Goal: Task Accomplishment & Management: Use online tool/utility

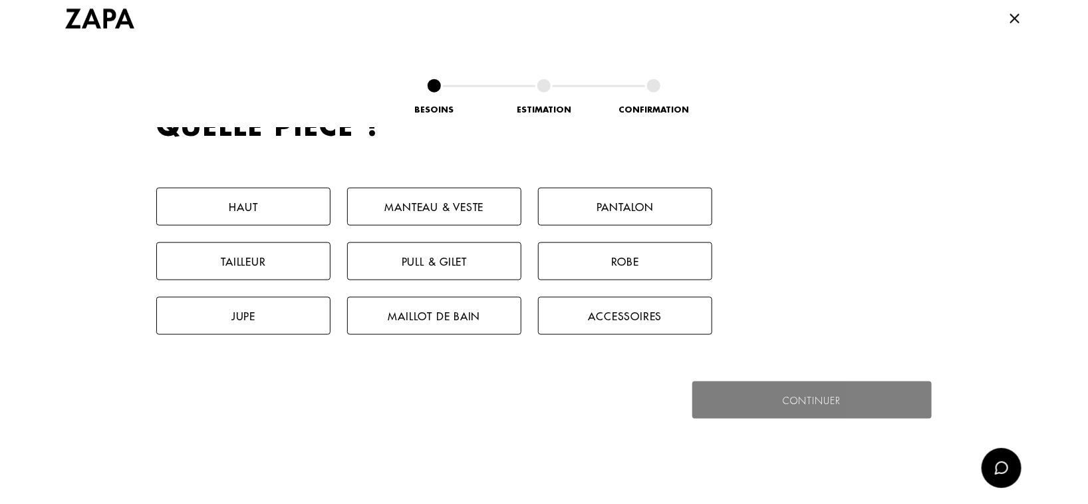
scroll to position [648, 0]
click at [621, 202] on button "Pantalon" at bounding box center [625, 205] width 174 height 38
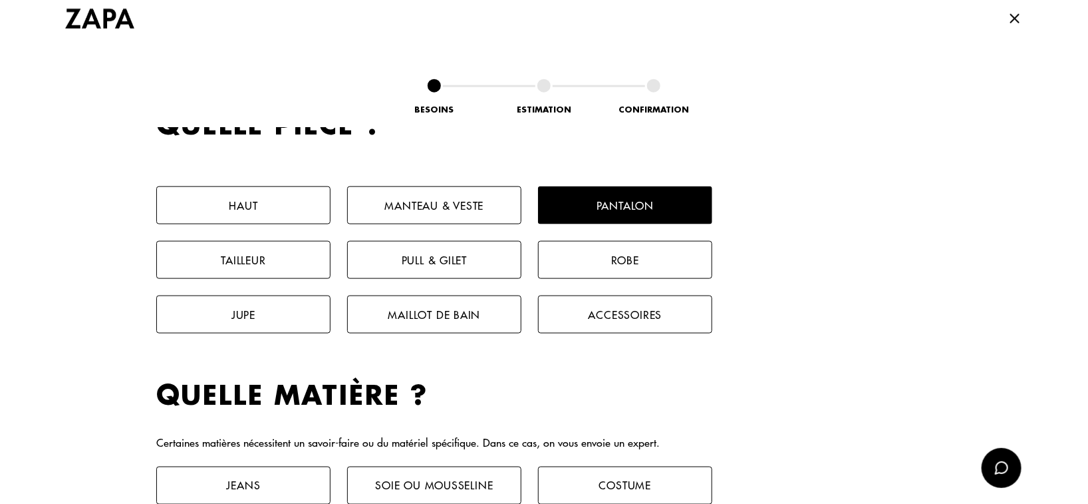
scroll to position [881, 0]
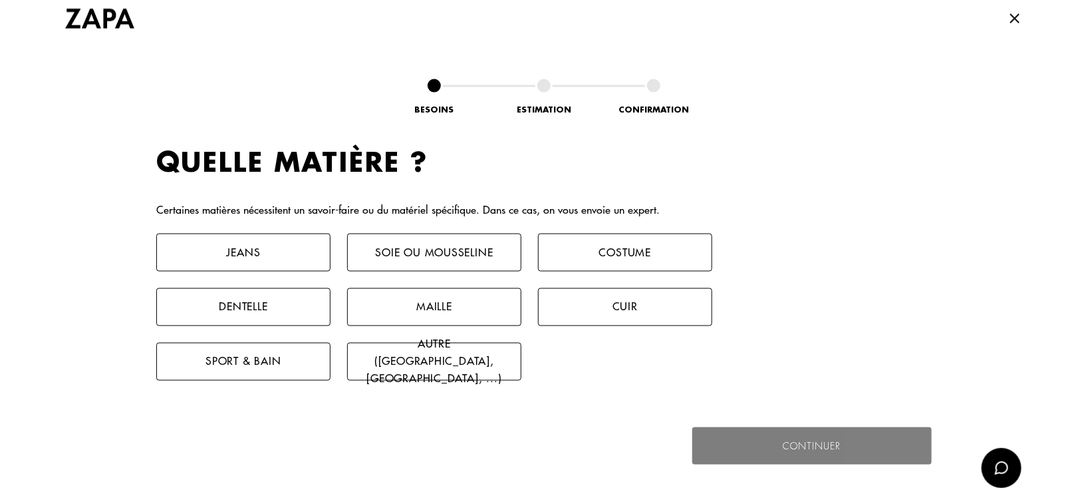
click at [427, 366] on button "Autre ([GEOGRAPHIC_DATA], [GEOGRAPHIC_DATA], ...)" at bounding box center [434, 362] width 174 height 38
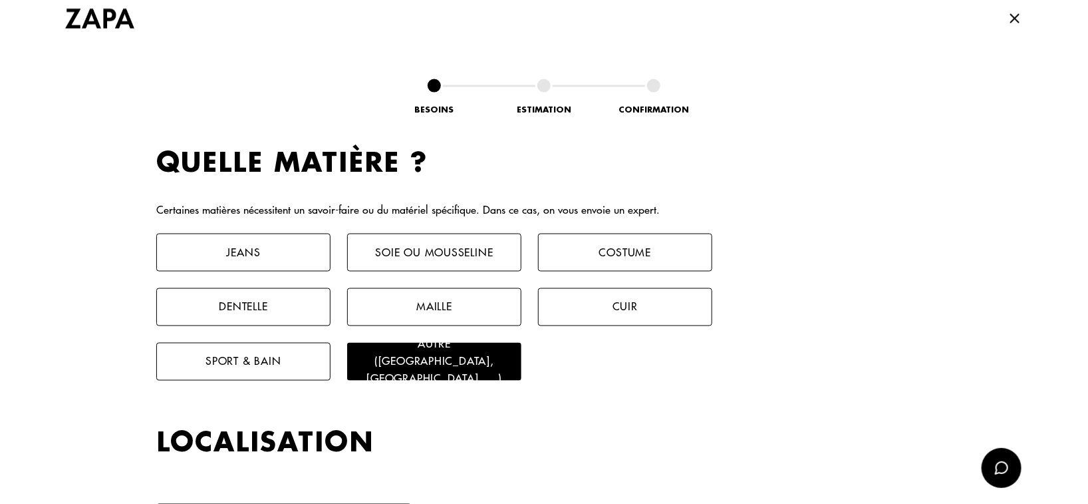
scroll to position [1160, 0]
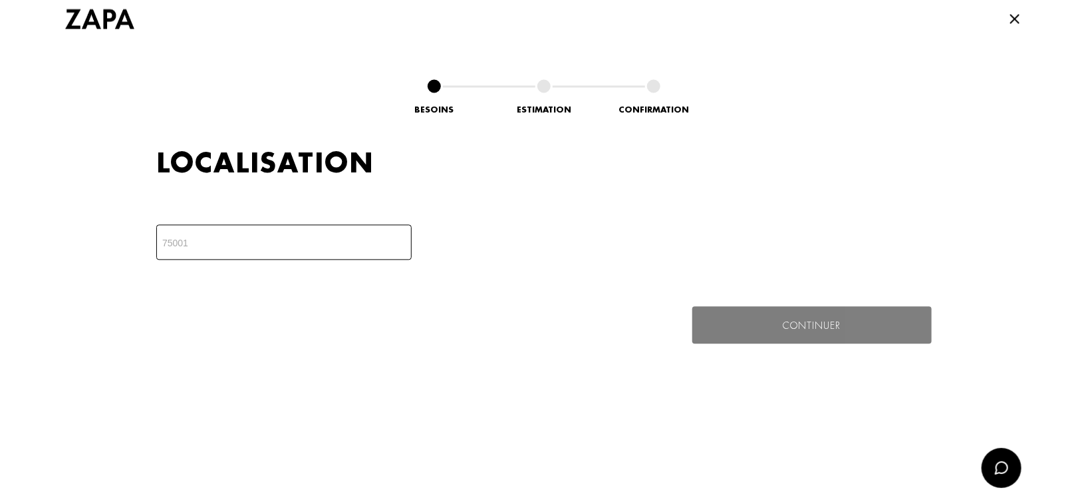
click at [341, 245] on input "number" at bounding box center [283, 241] width 255 height 35
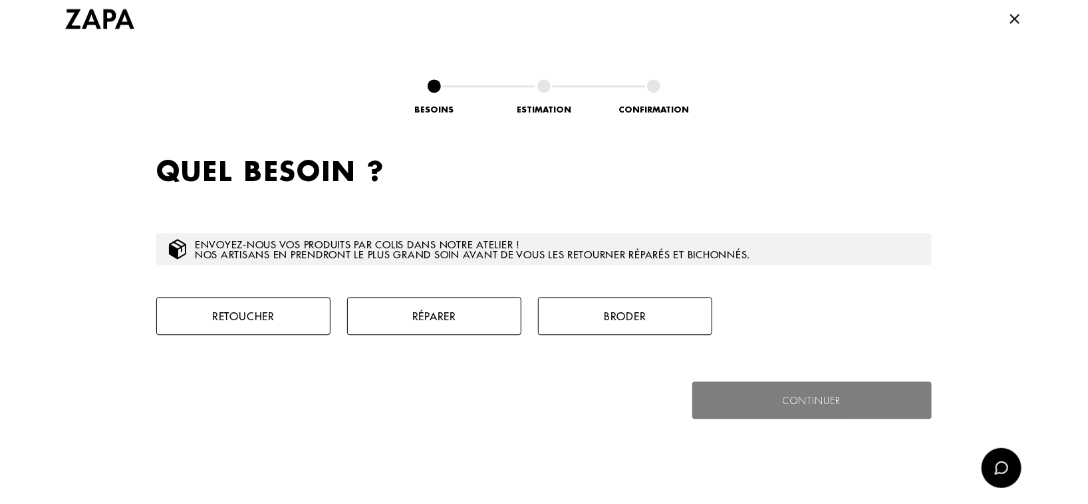
scroll to position [1319, 0]
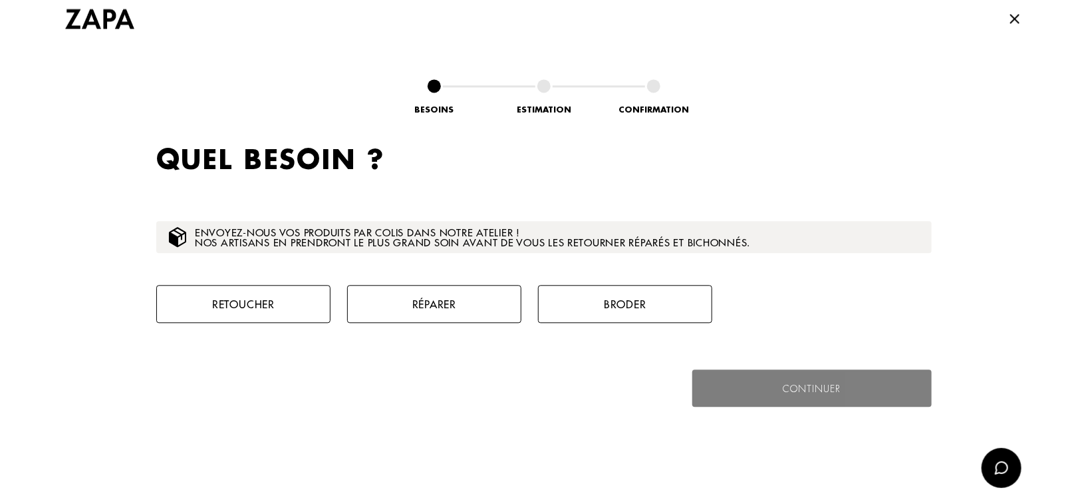
type input "63170"
click at [304, 314] on button "Retoucher" at bounding box center [243, 304] width 174 height 38
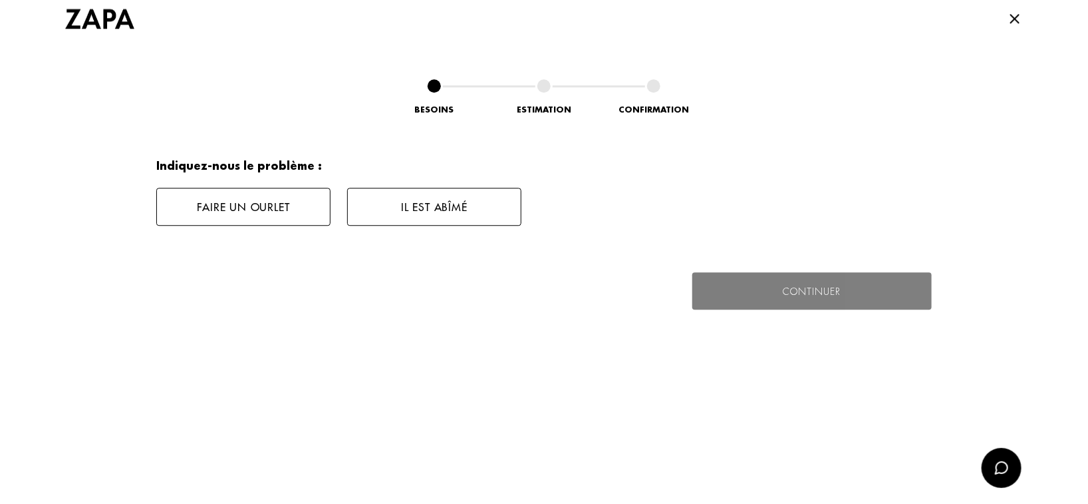
scroll to position [1541, 0]
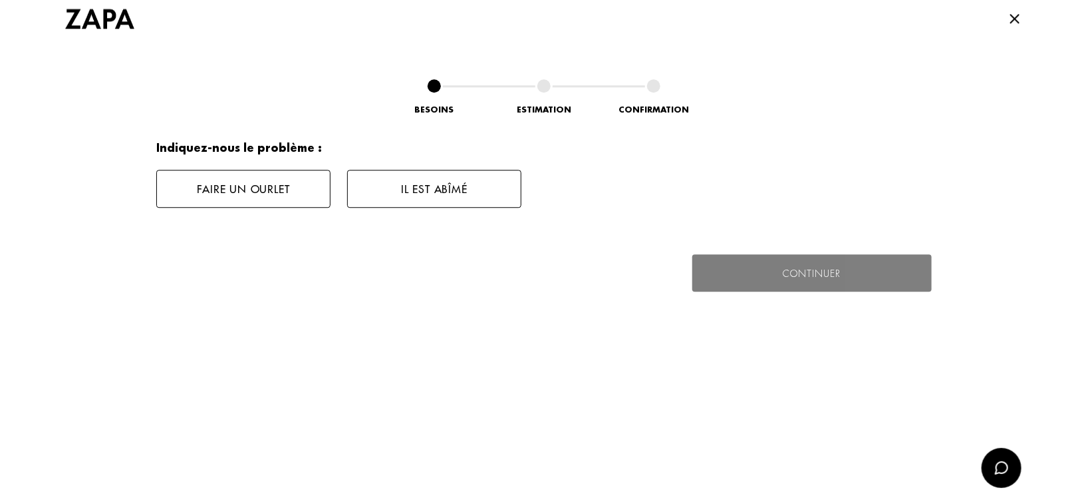
click at [287, 191] on button "Faire un ourlet" at bounding box center [243, 189] width 174 height 38
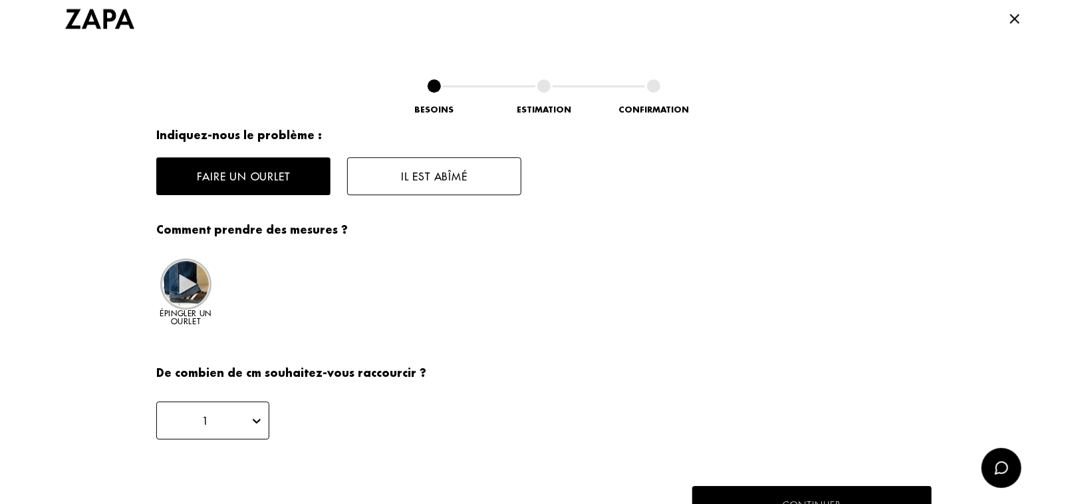
scroll to position [1524, 0]
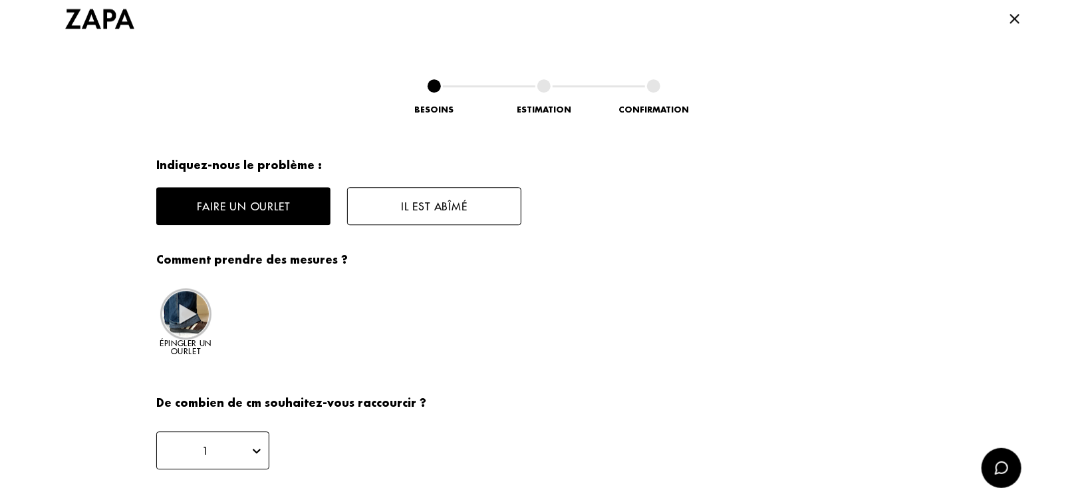
click at [180, 315] on img at bounding box center [185, 313] width 51 height 51
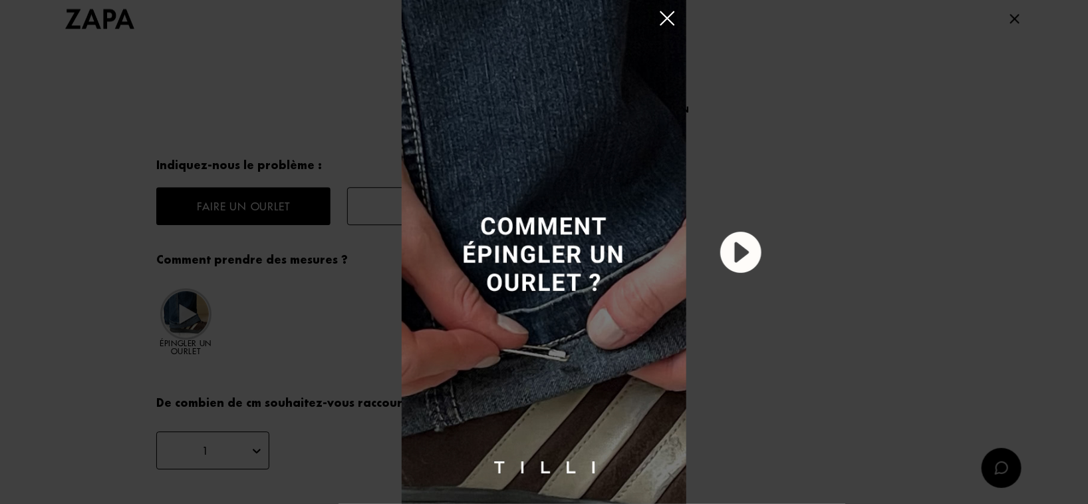
click at [740, 247] on img at bounding box center [740, 251] width 49 height 49
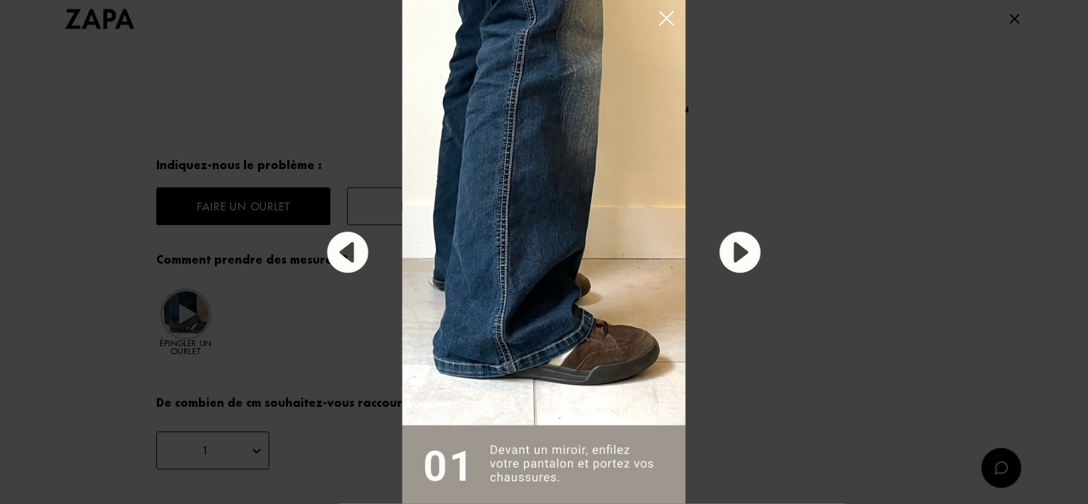
click at [740, 247] on img at bounding box center [740, 251] width 49 height 49
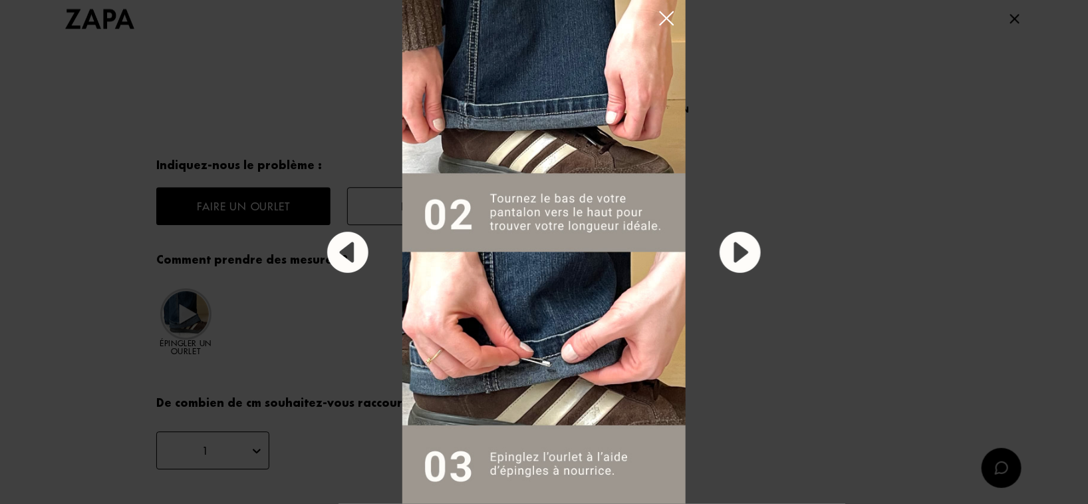
click at [740, 247] on img at bounding box center [740, 251] width 49 height 49
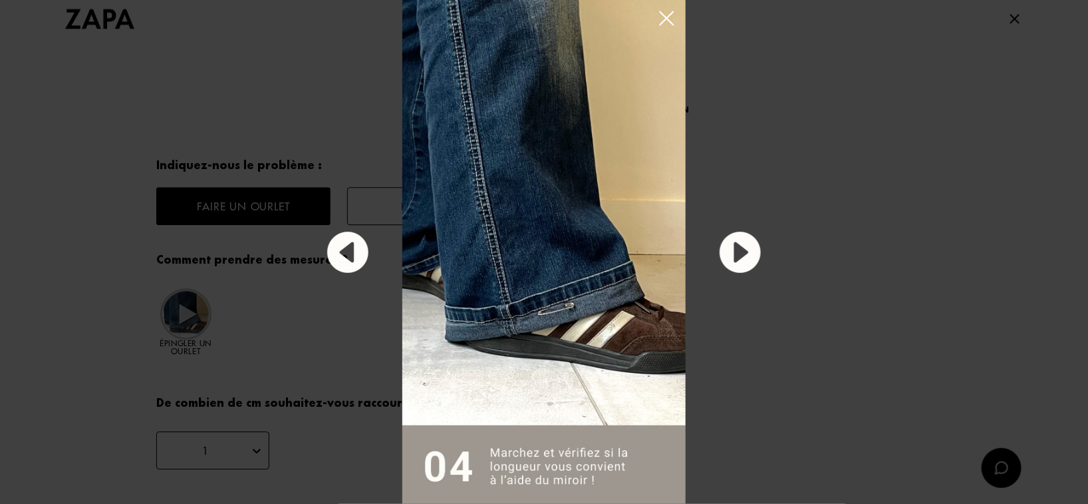
click at [740, 247] on img at bounding box center [740, 251] width 49 height 49
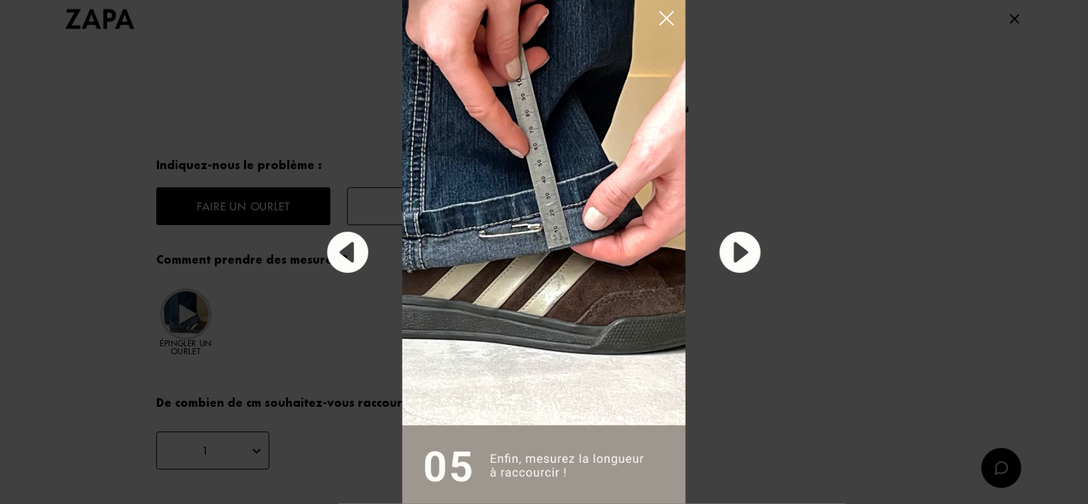
click at [740, 247] on img at bounding box center [740, 251] width 49 height 49
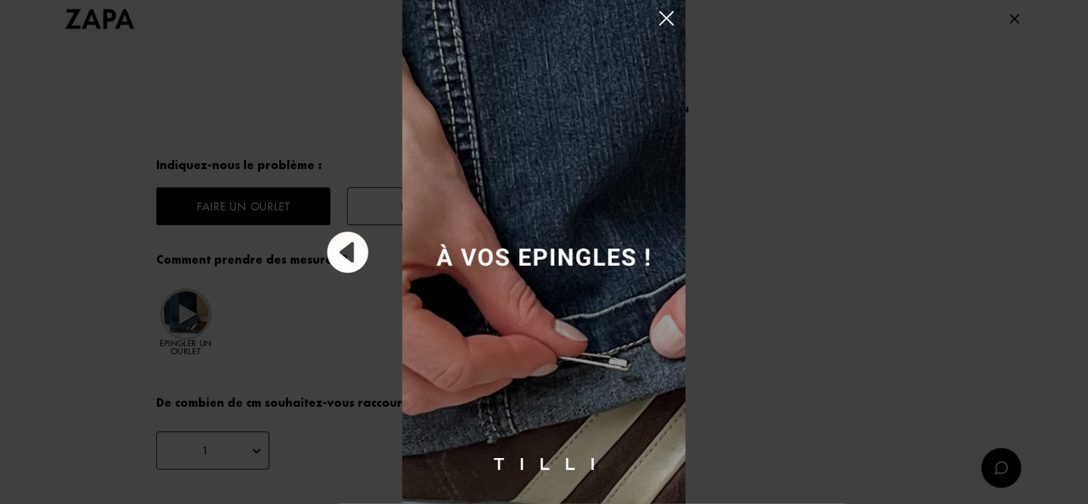
click at [672, 9] on img at bounding box center [666, 18] width 23 height 23
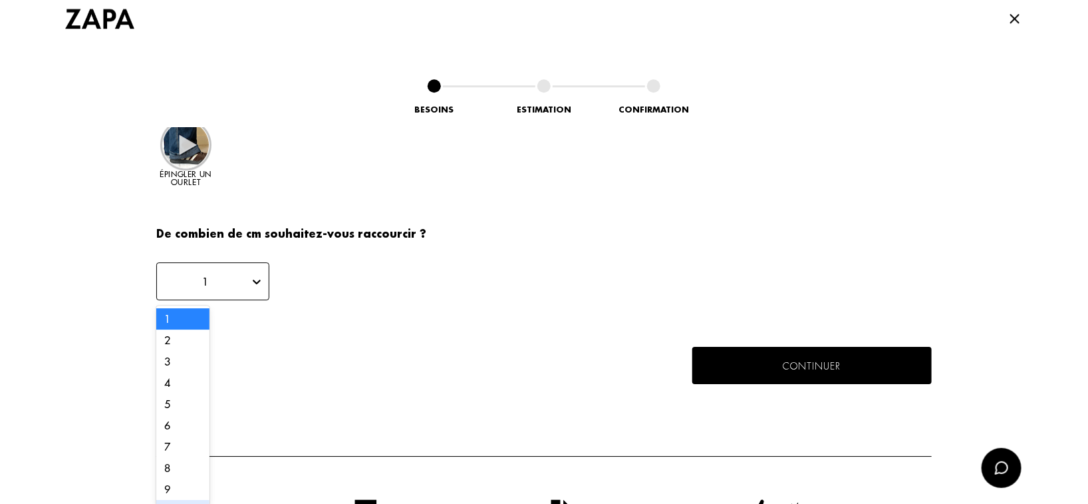
click at [175, 500] on div "10" at bounding box center [182, 510] width 53 height 21
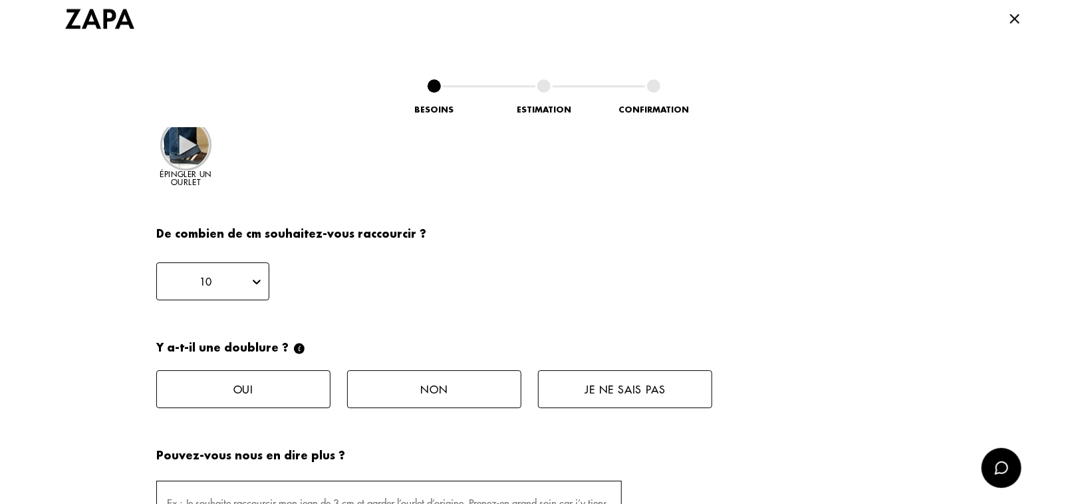
click at [418, 391] on button "Non" at bounding box center [434, 389] width 174 height 38
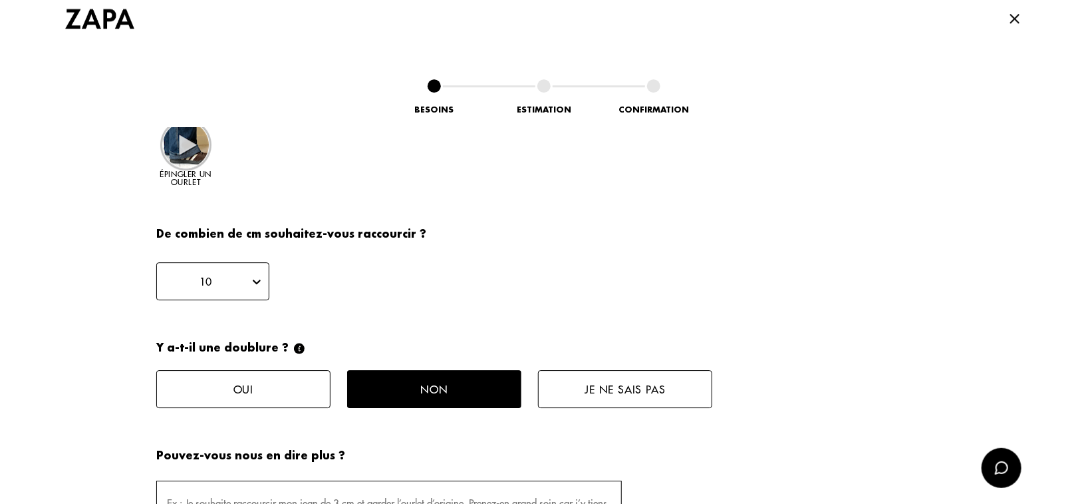
scroll to position [1998, 0]
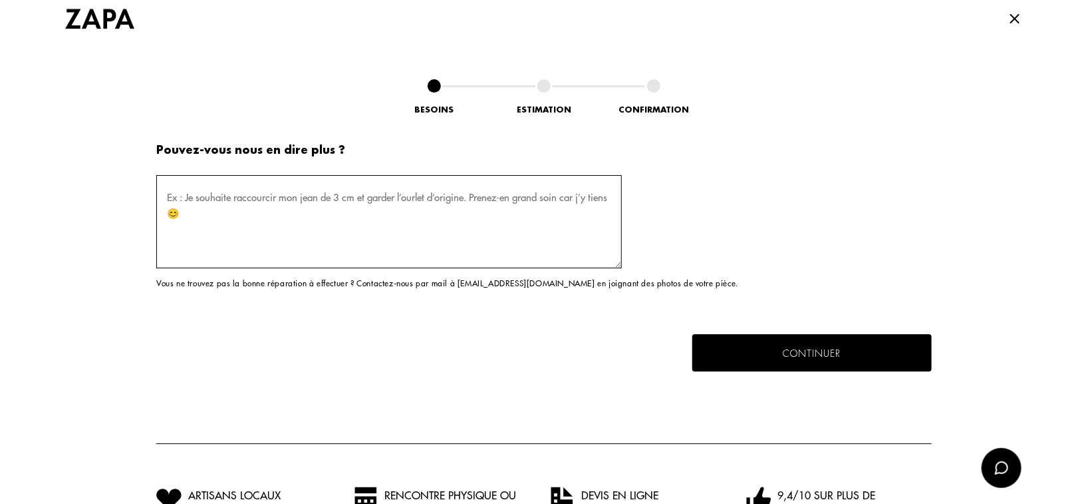
drag, startPoint x: 189, startPoint y: 191, endPoint x: 191, endPoint y: 203, distance: 12.1
click at [191, 203] on textarea at bounding box center [389, 221] width 466 height 93
click at [728, 335] on button "Continuer" at bounding box center [812, 352] width 247 height 39
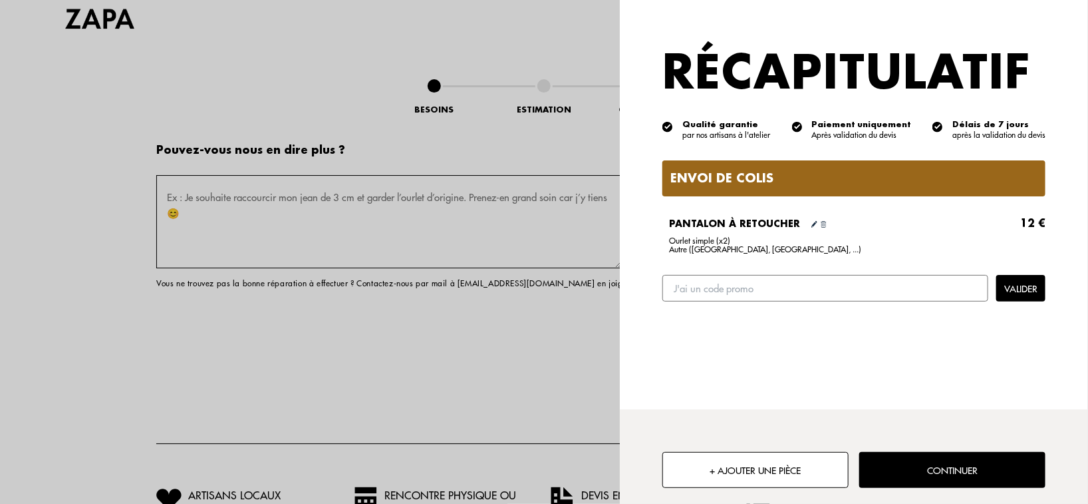
click at [938, 475] on button "Continuer" at bounding box center [952, 470] width 186 height 36
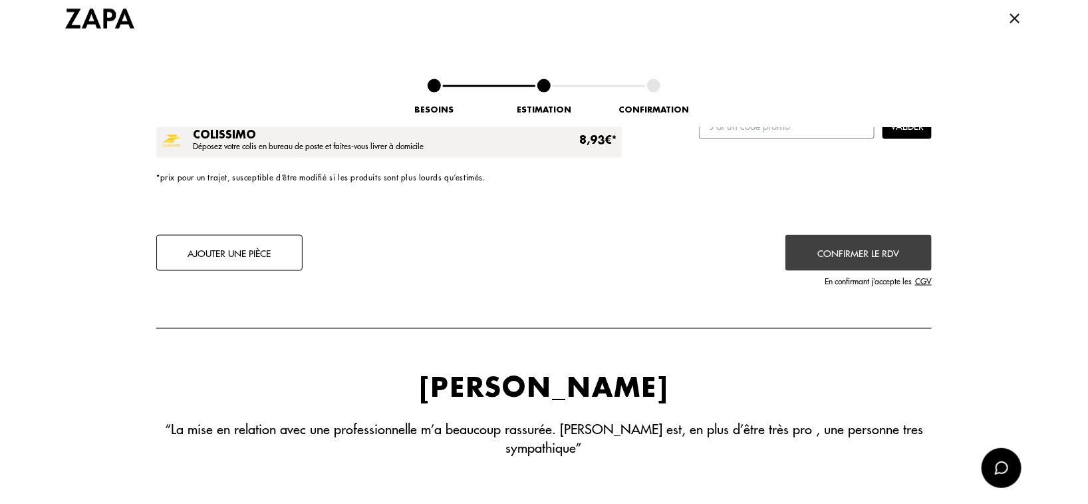
scroll to position [0, 0]
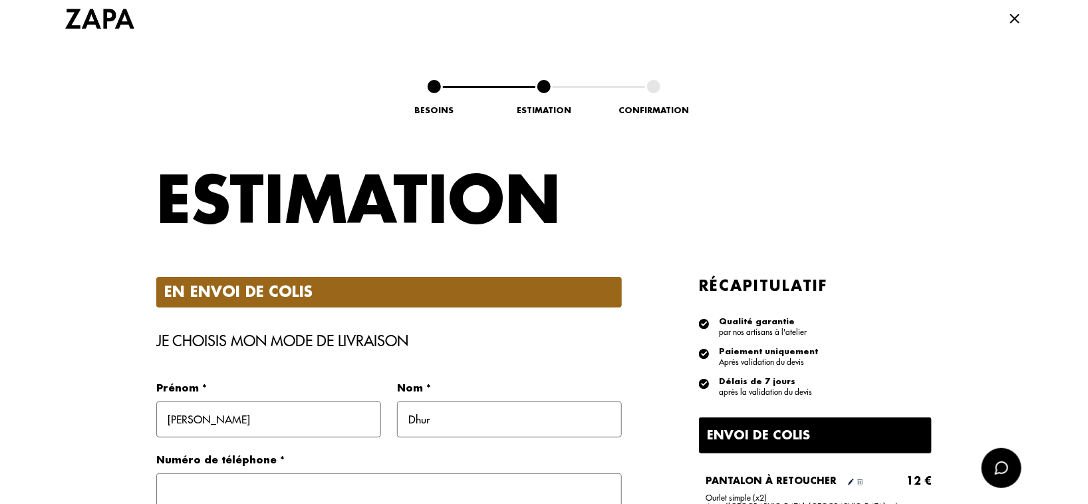
click at [103, 21] on img at bounding box center [99, 19] width 69 height 20
